Goal: Check status

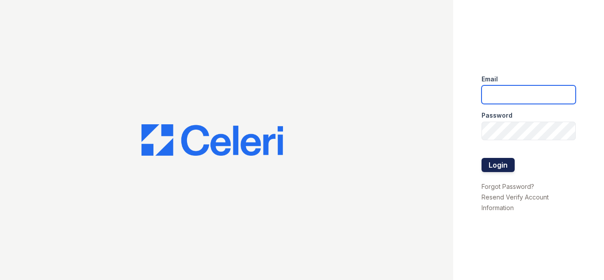
type input "[DOMAIN_NAME][EMAIL_ADDRESS][DOMAIN_NAME]"
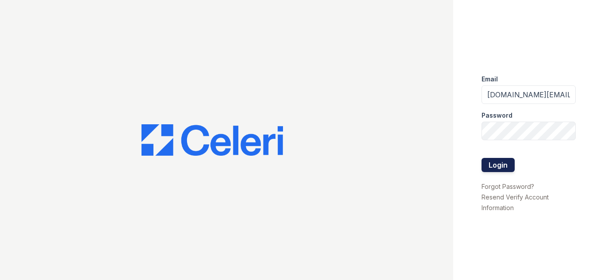
click at [501, 161] on button "Login" at bounding box center [497, 165] width 33 height 14
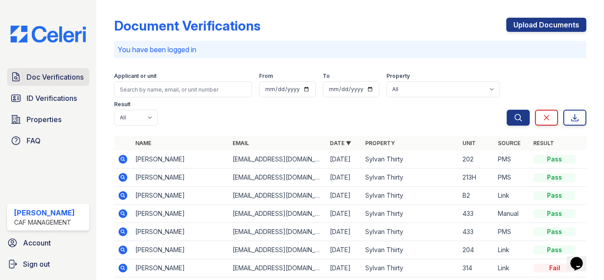
click at [61, 80] on span "Doc Verifications" at bounding box center [55, 77] width 57 height 11
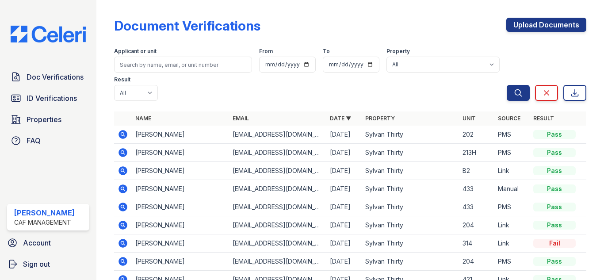
click at [120, 134] on icon at bounding box center [122, 134] width 9 height 9
